Goal: Check status: Check status

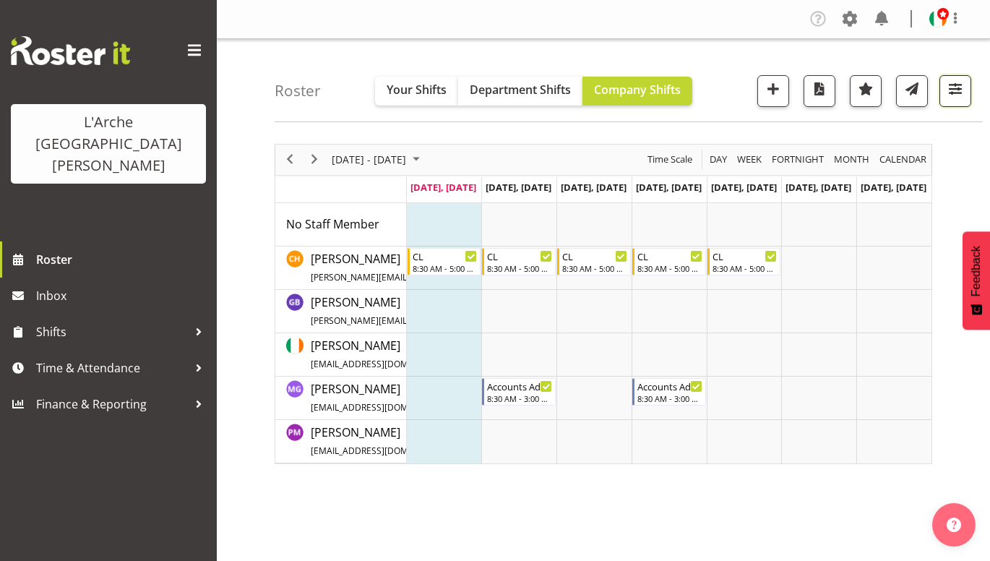
click at [955, 92] on span "button" at bounding box center [955, 88] width 19 height 19
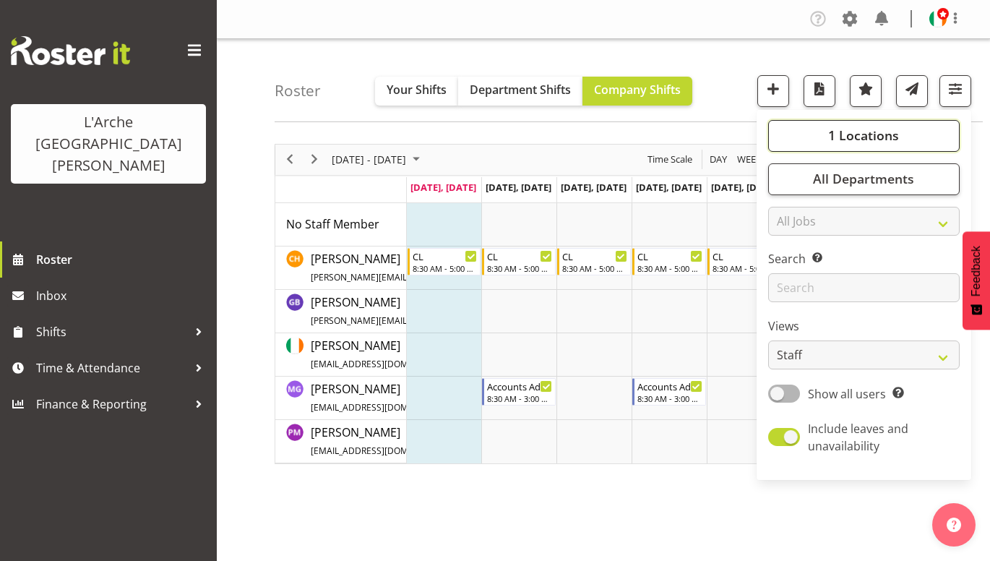
click at [886, 137] on span "1 Locations" at bounding box center [863, 134] width 71 height 17
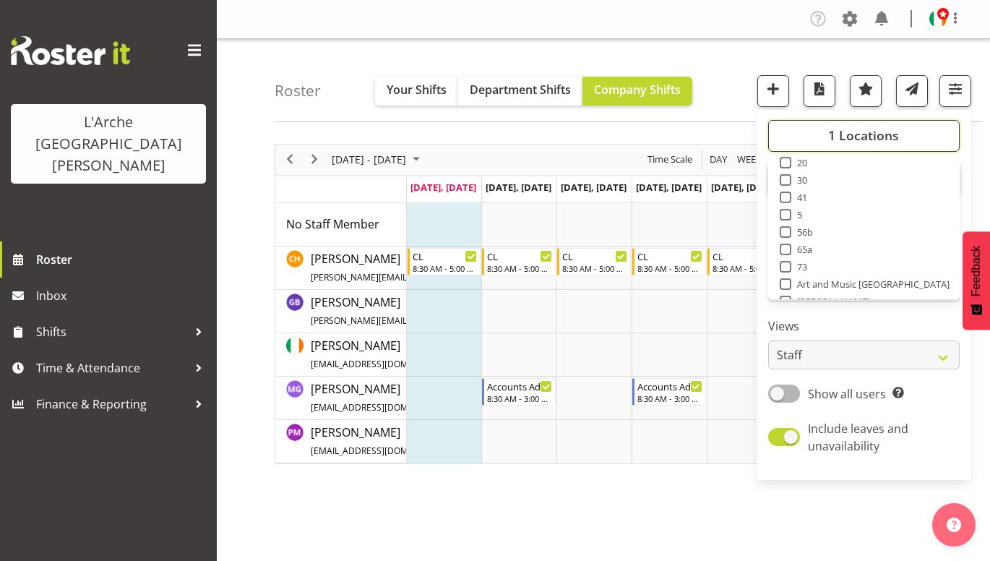
scroll to position [42, 0]
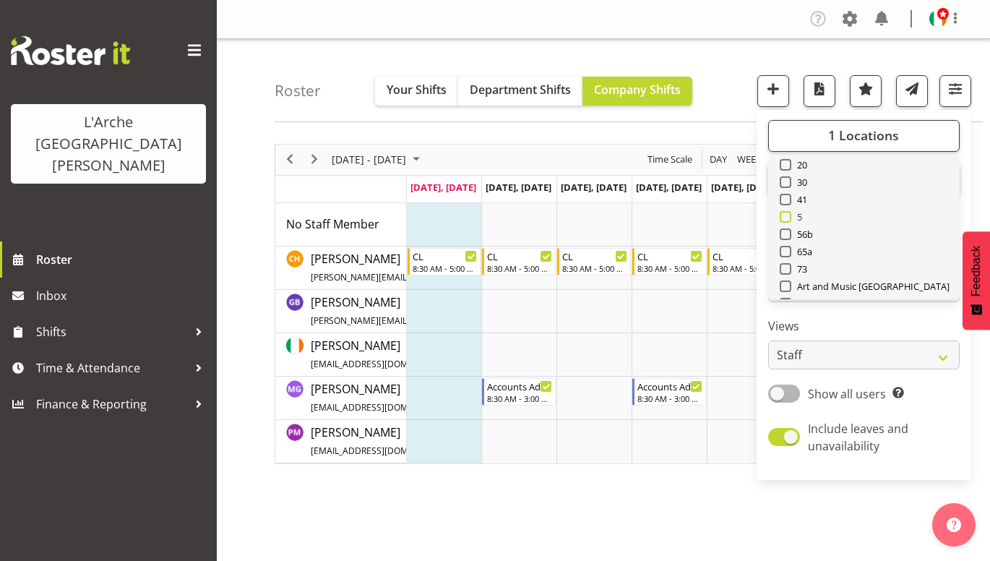
click at [787, 216] on span at bounding box center [786, 217] width 12 height 12
click at [787, 216] on input "5" at bounding box center [784, 216] width 9 height 9
checkbox input "true"
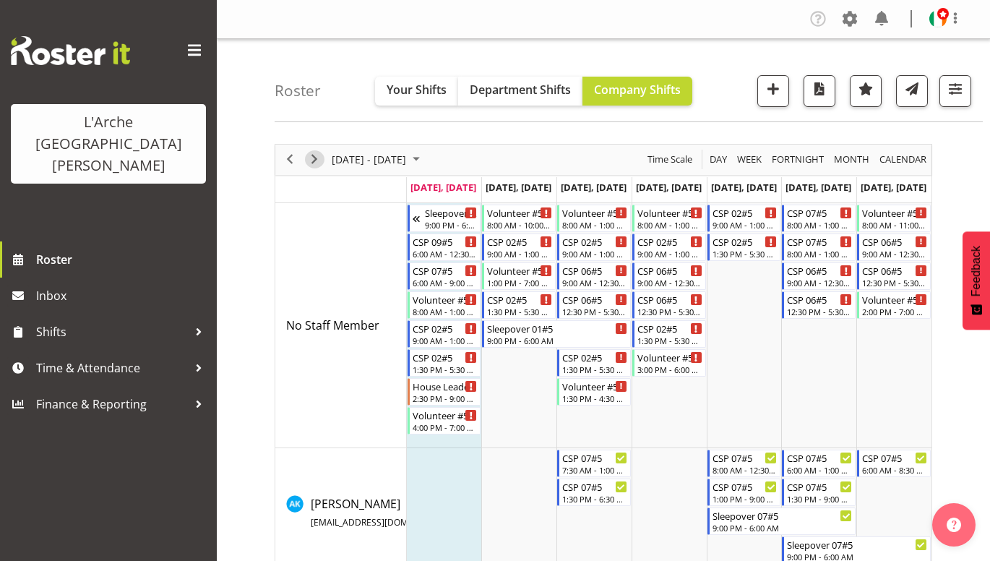
click at [317, 160] on span "Next" at bounding box center [314, 159] width 17 height 18
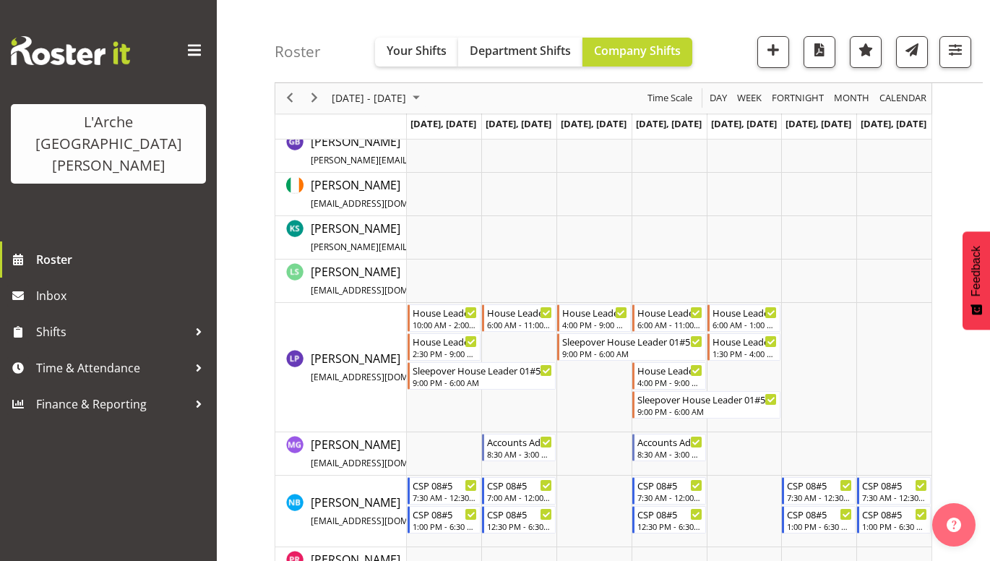
scroll to position [752, 0]
click at [292, 101] on span "Previous" at bounding box center [289, 99] width 17 height 18
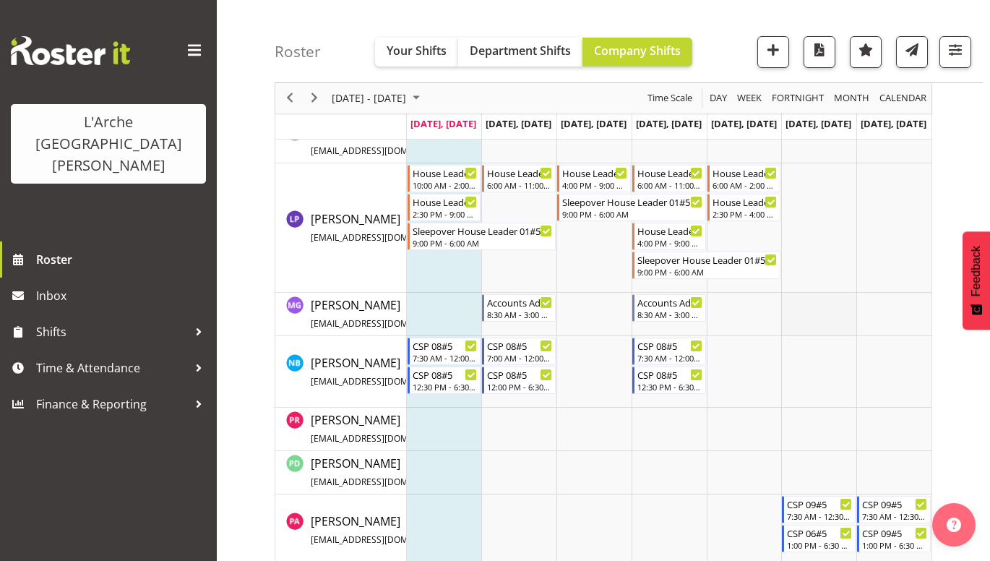
scroll to position [861, 0]
